Goal: Navigation & Orientation: Go to known website

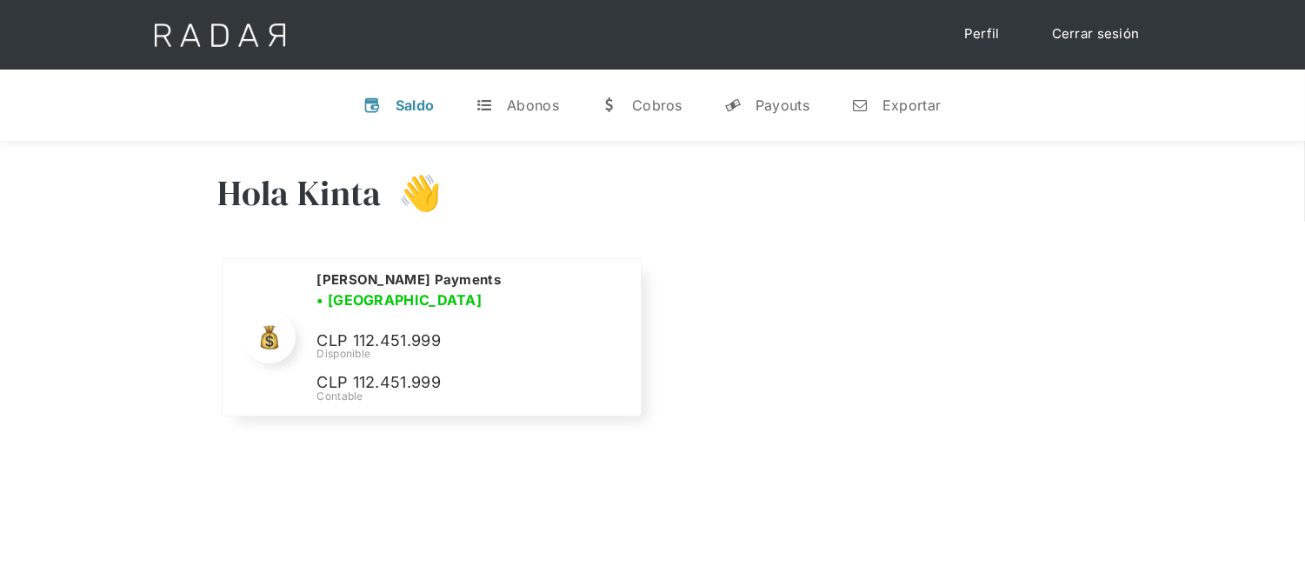
click at [1062, 35] on link "Cerrar sesión" at bounding box center [1096, 34] width 123 height 34
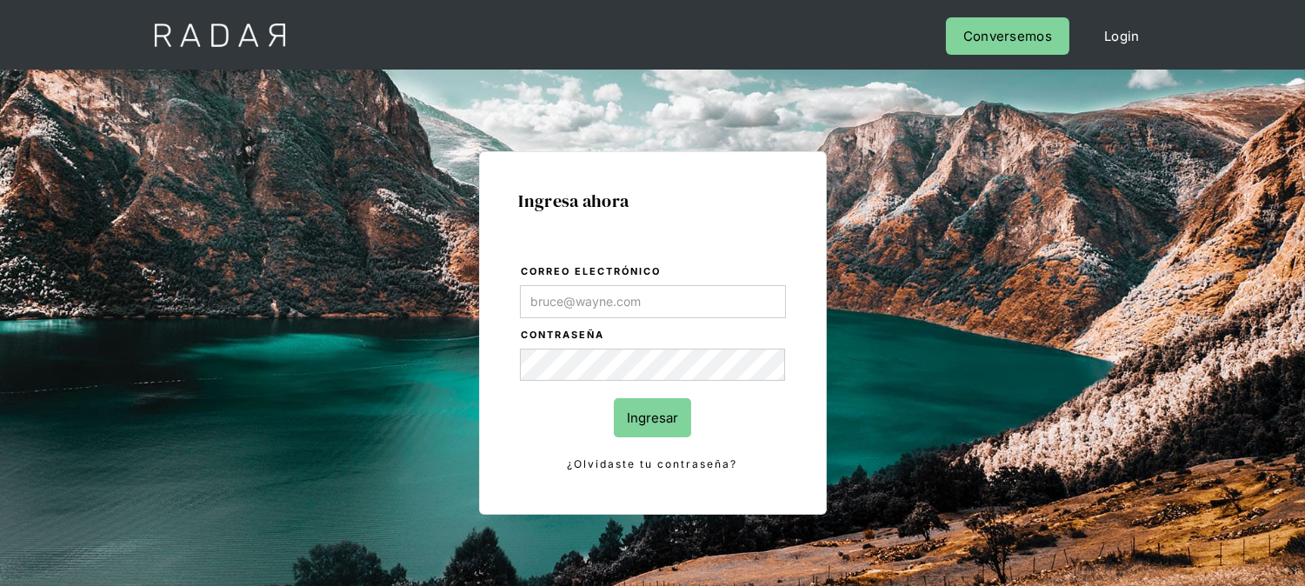
type input "[EMAIL_ADDRESS][DOMAIN_NAME]"
click at [635, 403] on input "Ingresar" at bounding box center [652, 417] width 77 height 39
